Goal: Navigation & Orientation: Find specific page/section

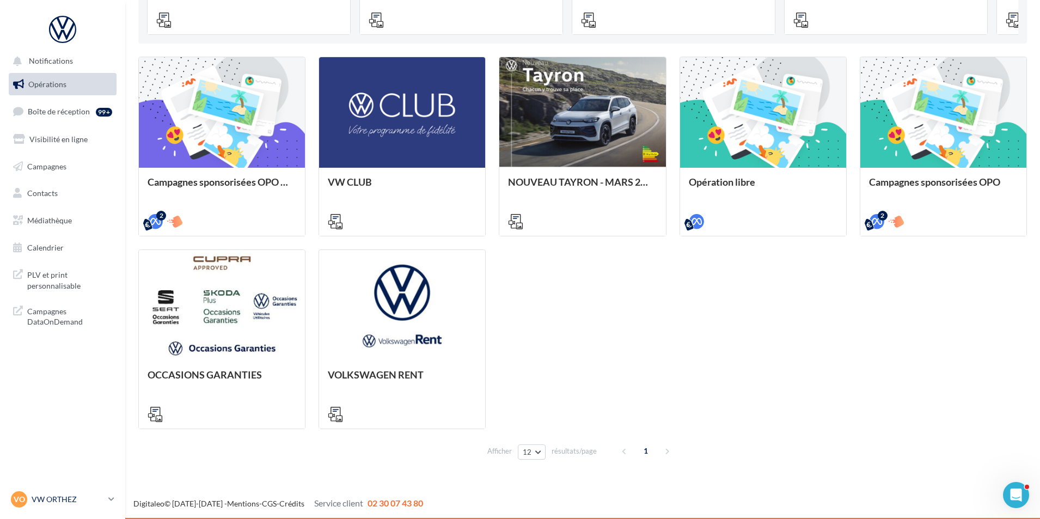
scroll to position [295, 0]
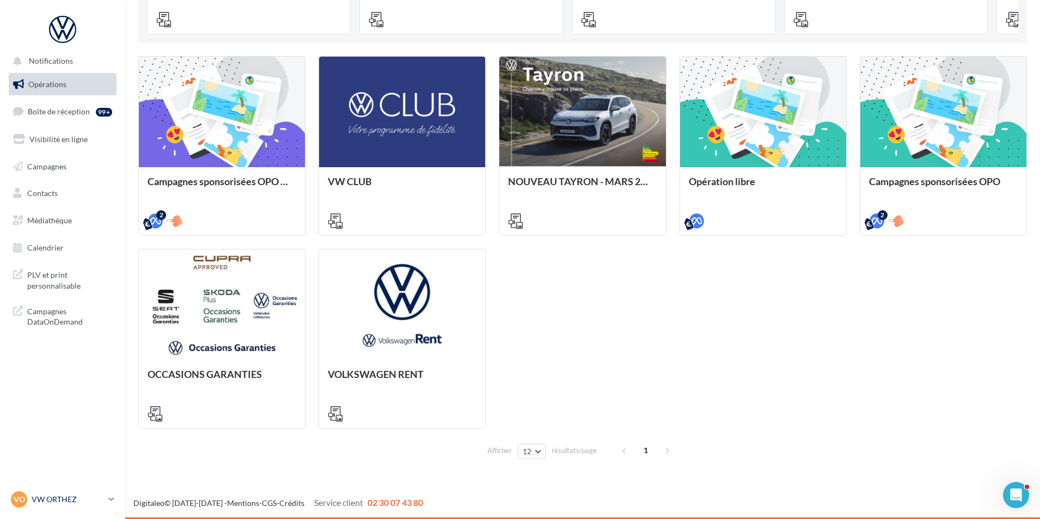
click at [93, 498] on p "VW ORTHEZ" at bounding box center [68, 499] width 72 height 11
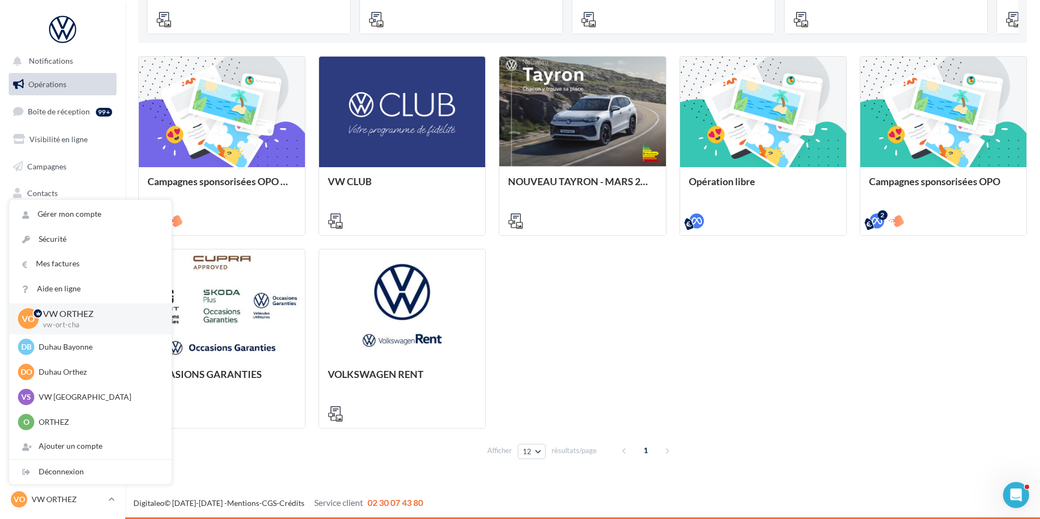
click at [790, 309] on div "Campagnes sponsorisées OPO Septembre META | OPO Septembre| Click To Map META | …" at bounding box center [582, 242] width 888 height 372
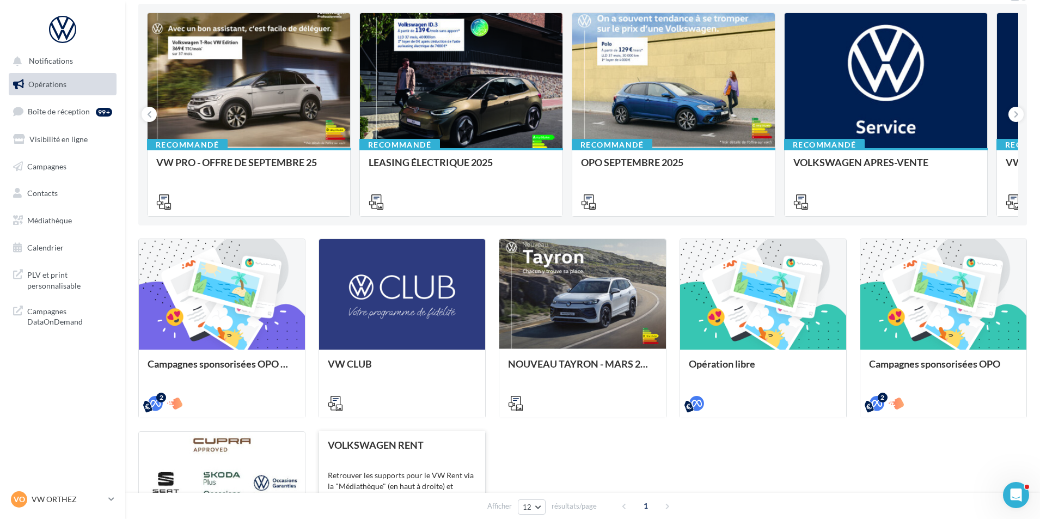
scroll to position [0, 0]
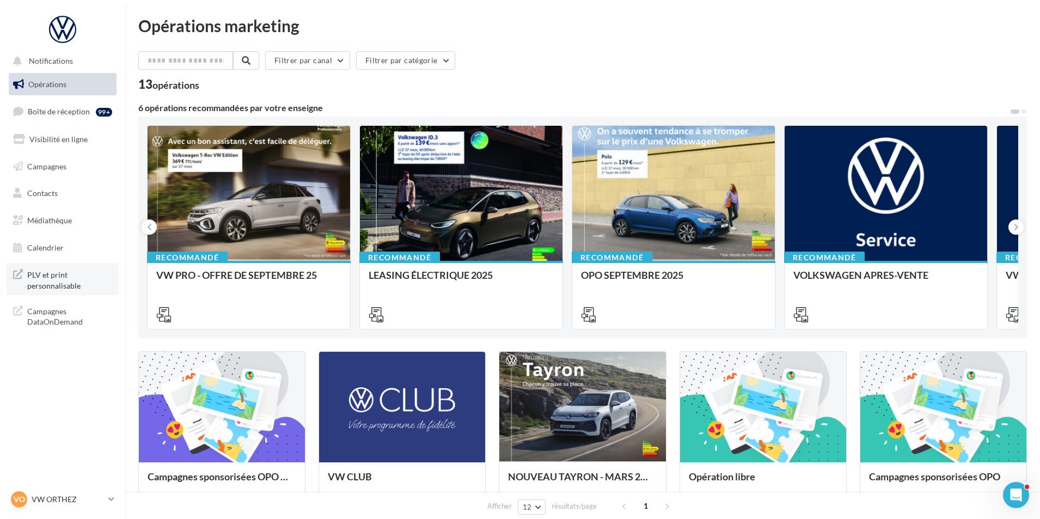
click at [57, 274] on span "PLV et print personnalisable" at bounding box center [69, 278] width 85 height 23
click at [59, 109] on span "Boîte de réception" at bounding box center [59, 111] width 62 height 9
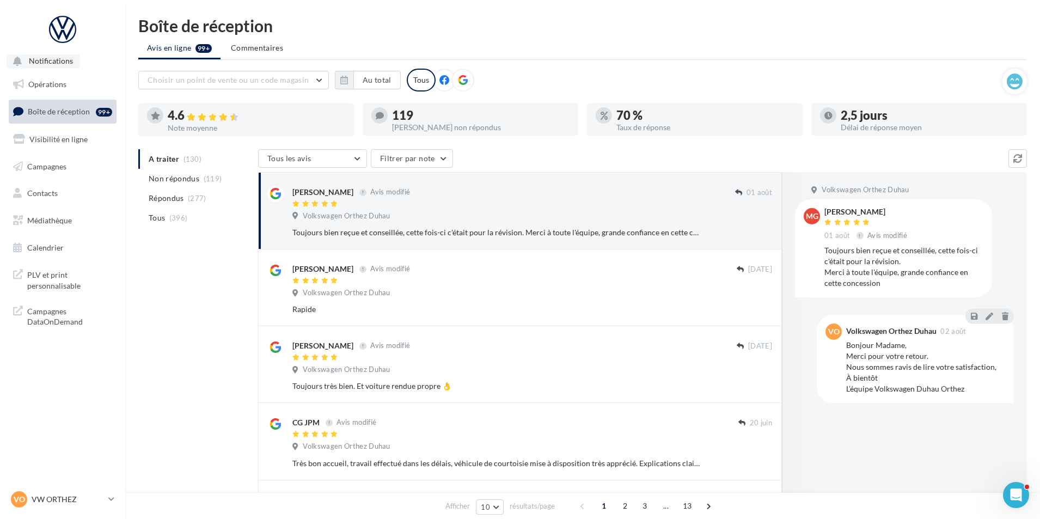
click at [59, 60] on span "Notifications" at bounding box center [51, 61] width 44 height 9
click at [52, 78] on link "Opérations" at bounding box center [63, 84] width 112 height 23
